Goal: Transaction & Acquisition: Purchase product/service

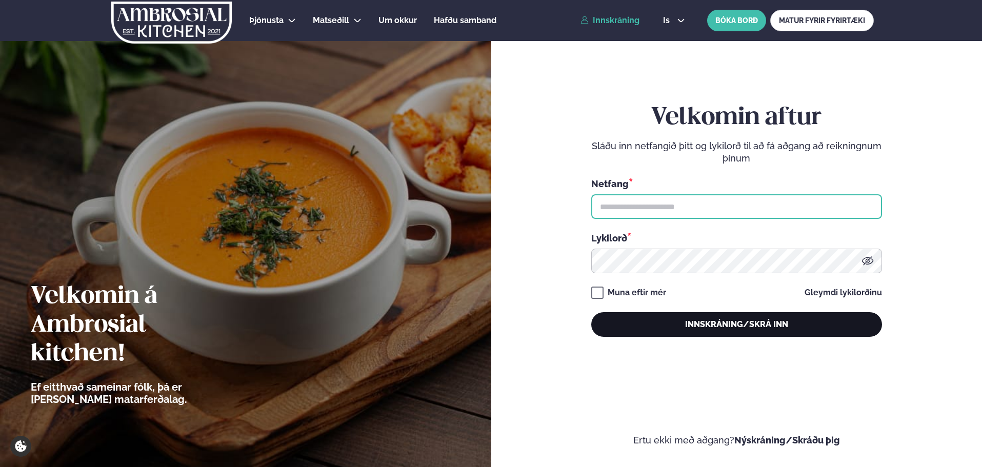
type input "**********"
click at [680, 319] on button "Innskráning/Skrá inn" at bounding box center [736, 324] width 291 height 25
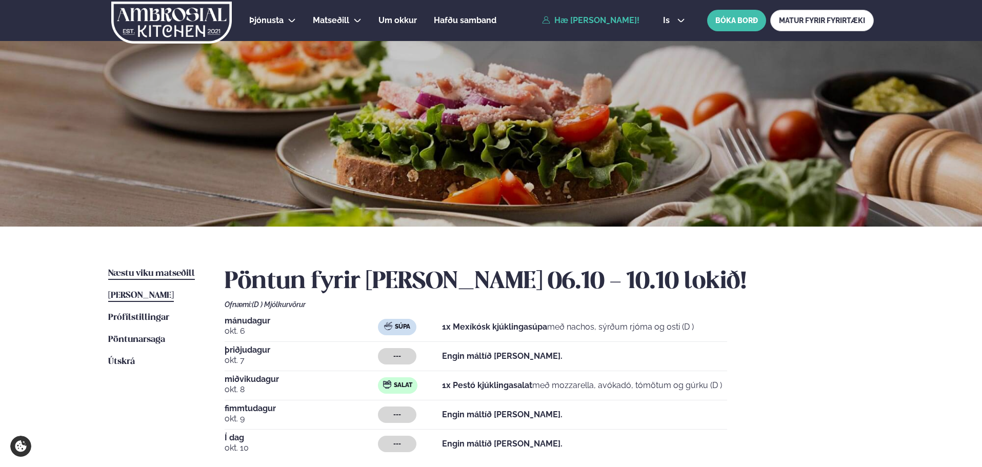
click at [154, 276] on span "Næstu viku matseðill" at bounding box center [151, 273] width 87 height 9
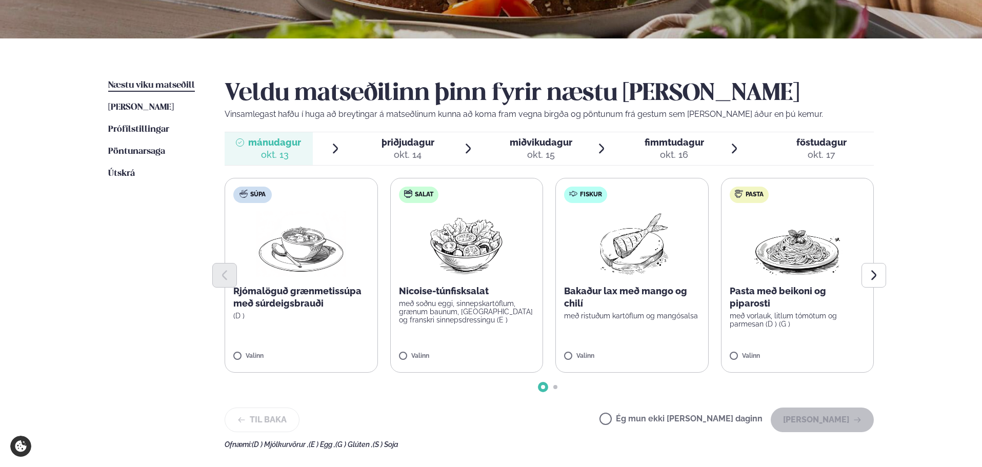
scroll to position [205, 0]
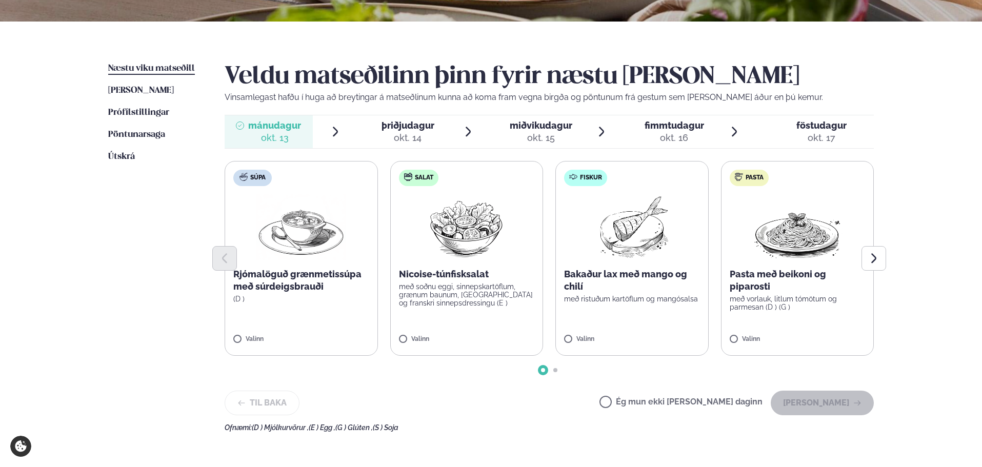
click at [596, 291] on p "Bakaður lax með mango og chilí" at bounding box center [632, 280] width 136 height 25
click at [839, 402] on button "[PERSON_NAME]" at bounding box center [822, 403] width 103 height 25
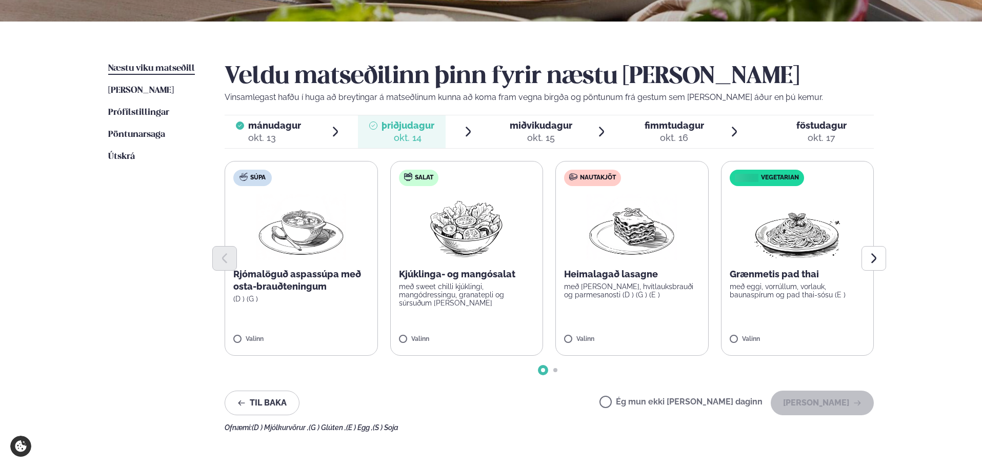
click at [533, 118] on span "miðvikudagur mið. [DATE]" at bounding box center [535, 131] width 88 height 33
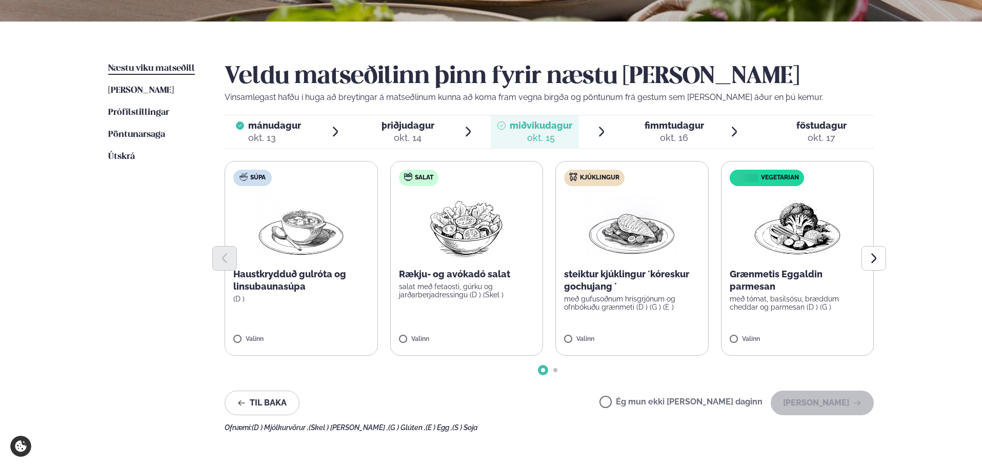
click at [594, 257] on div at bounding box center [549, 258] width 649 height 25
click at [640, 307] on p "með gufusoðnum hrísgrjónum og ofnbökuðu grænmeti (D ) (G ) (E )" at bounding box center [632, 303] width 136 height 16
click at [809, 405] on button "[PERSON_NAME]" at bounding box center [822, 403] width 103 height 25
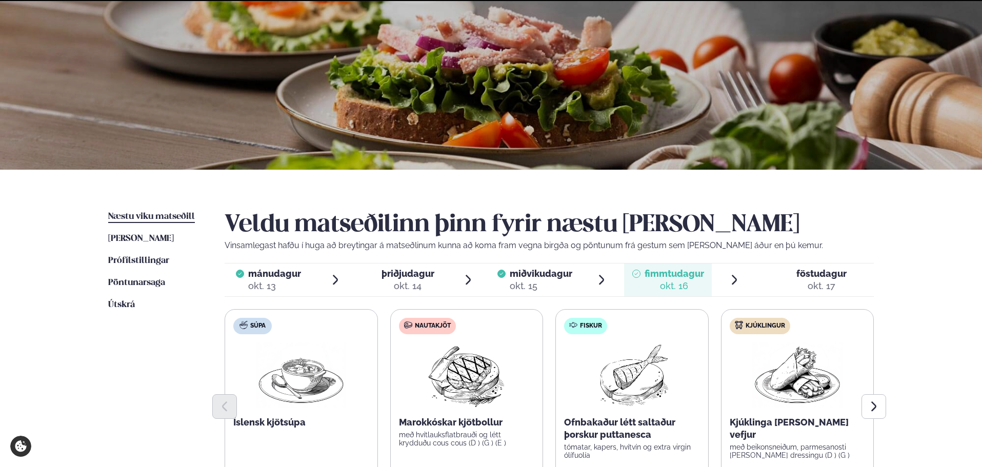
scroll to position [0, 0]
